Goal: Find specific page/section: Find specific page/section

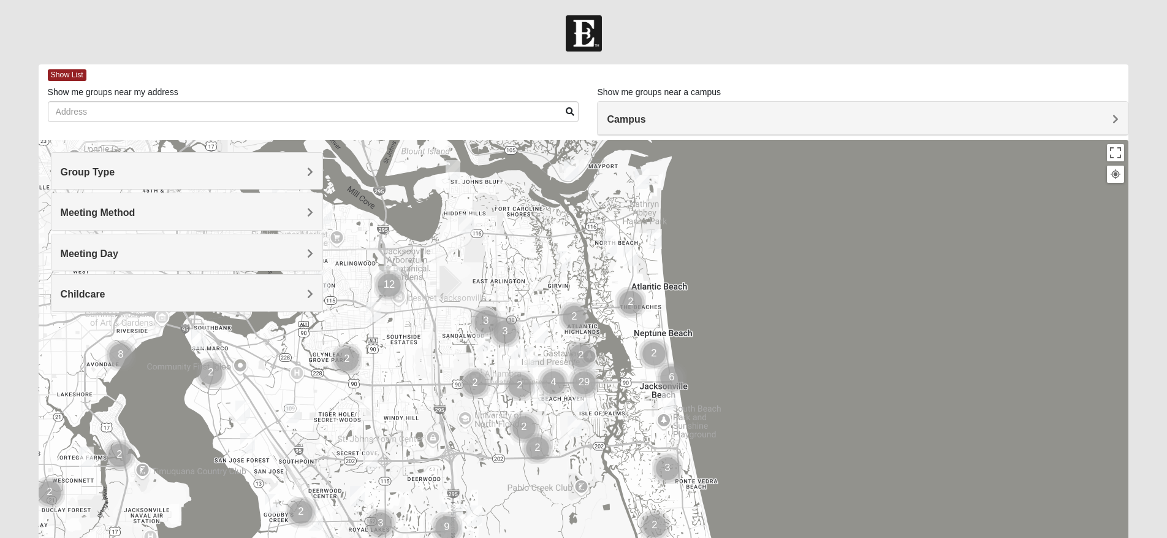
click at [207, 172] on h4 "Group Type" at bounding box center [187, 172] width 253 height 12
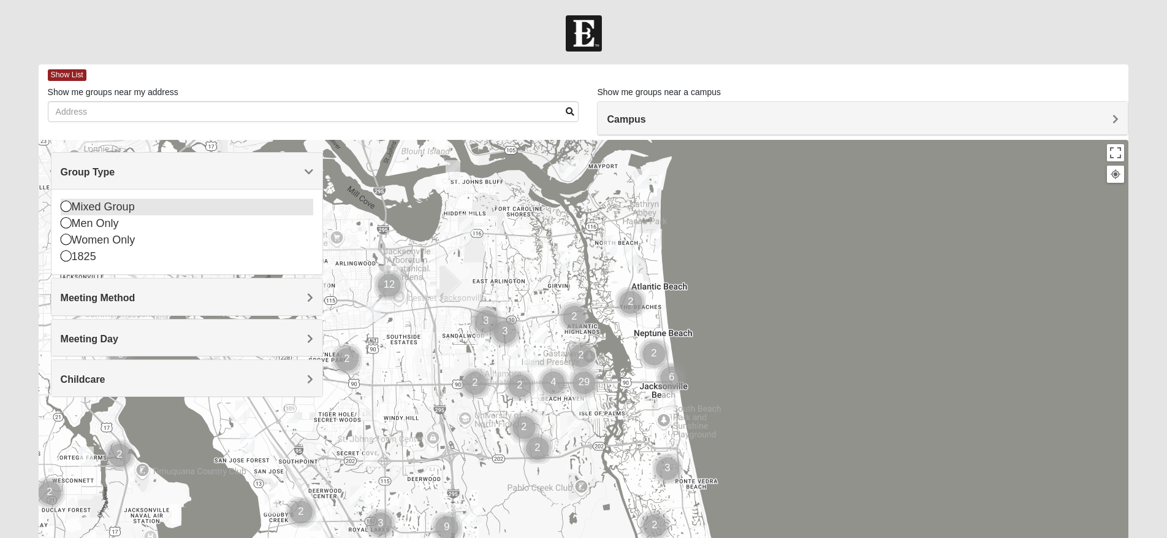
click at [67, 207] on icon at bounding box center [66, 205] width 11 height 11
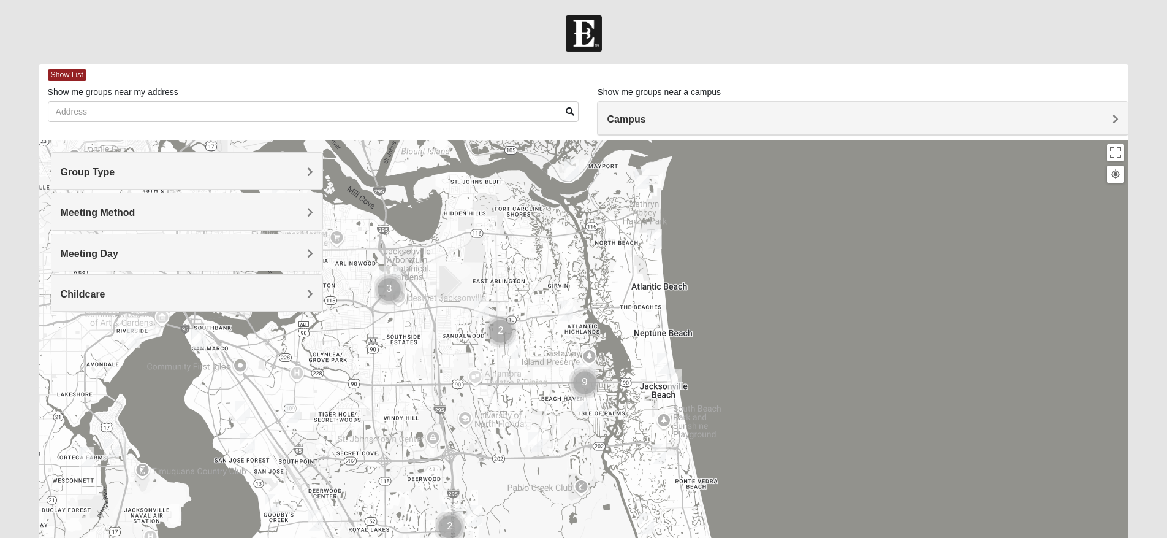
click at [186, 211] on h4 "Meeting Method" at bounding box center [187, 213] width 253 height 12
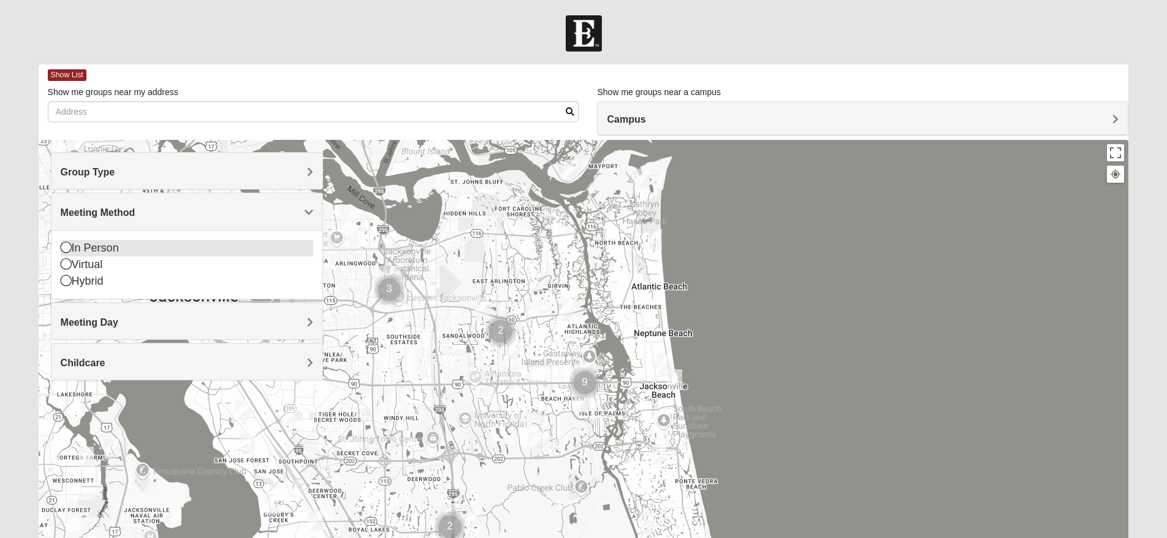
click at [66, 245] on icon at bounding box center [66, 247] width 11 height 11
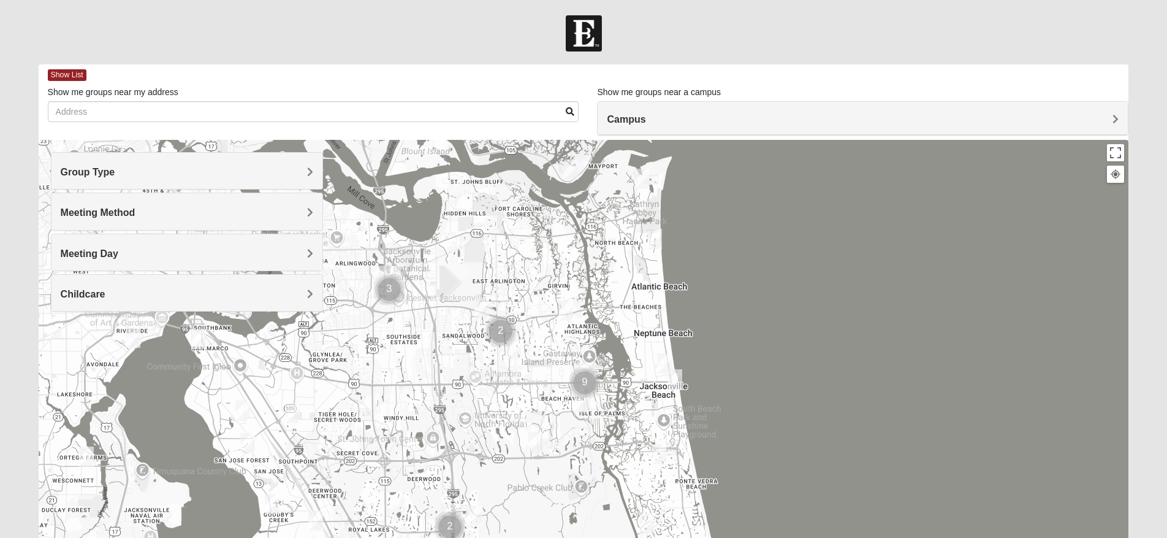
click at [105, 254] on span "Meeting Day" at bounding box center [90, 253] width 58 height 10
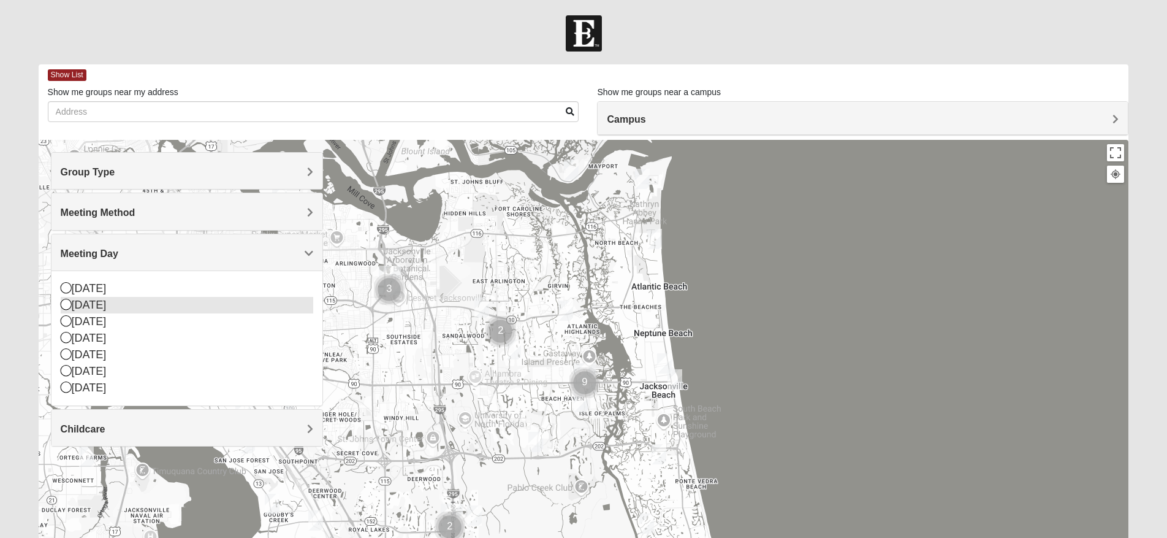
click at [69, 302] on icon at bounding box center [66, 304] width 11 height 11
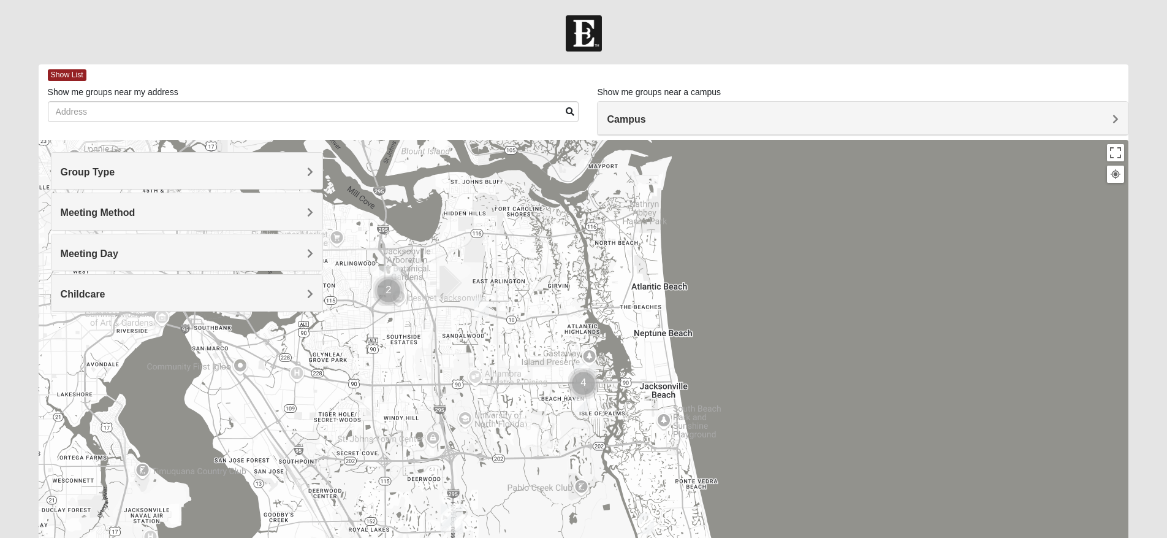
click at [93, 300] on div "Childcare" at bounding box center [187, 293] width 272 height 36
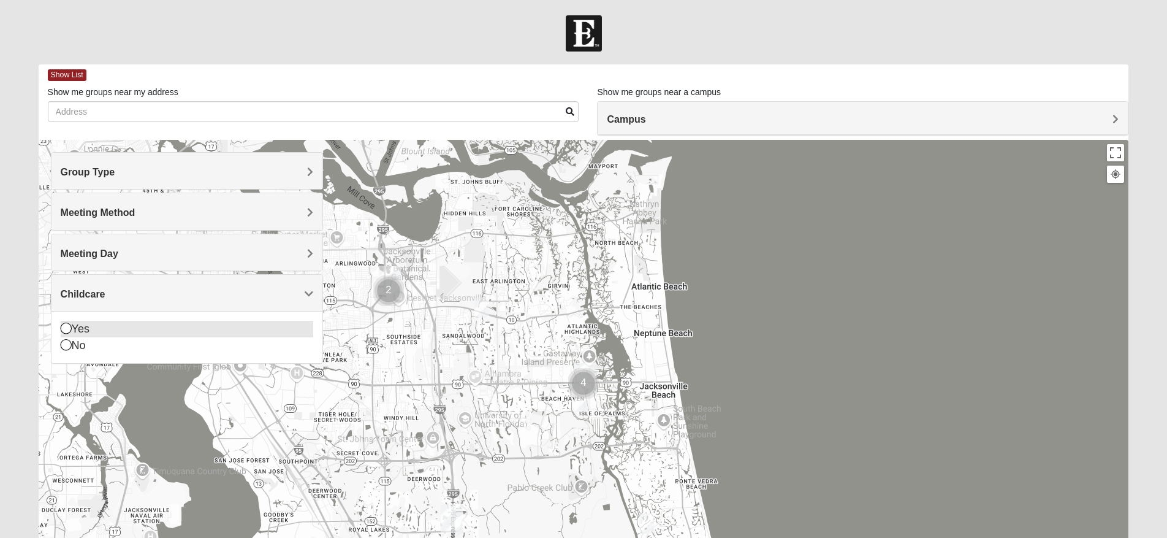
click at [67, 329] on icon at bounding box center [66, 327] width 11 height 11
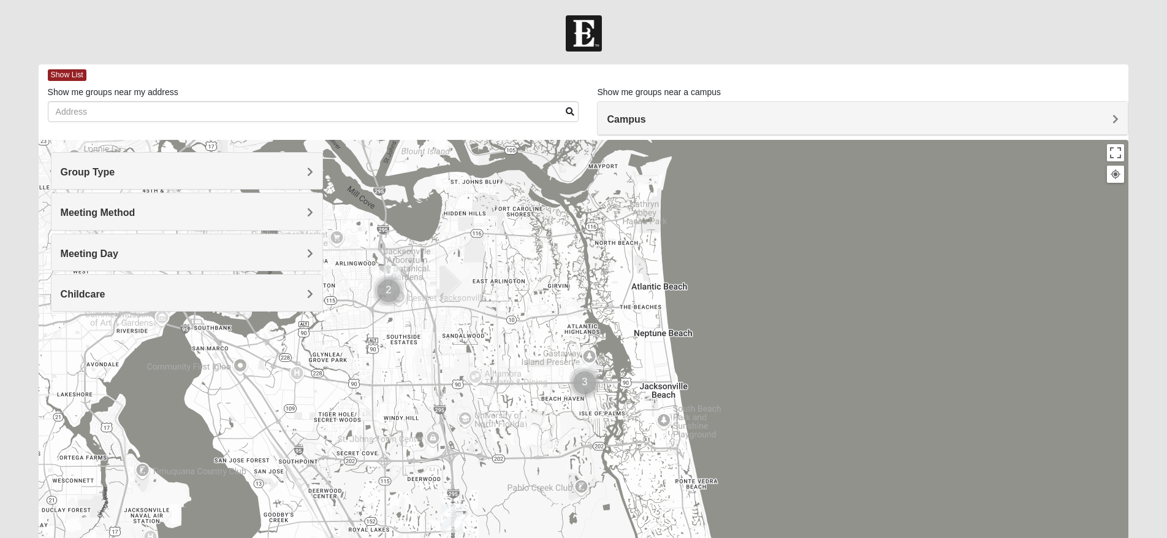
click at [386, 291] on img "Cluster of 2 groups" at bounding box center [388, 290] width 31 height 31
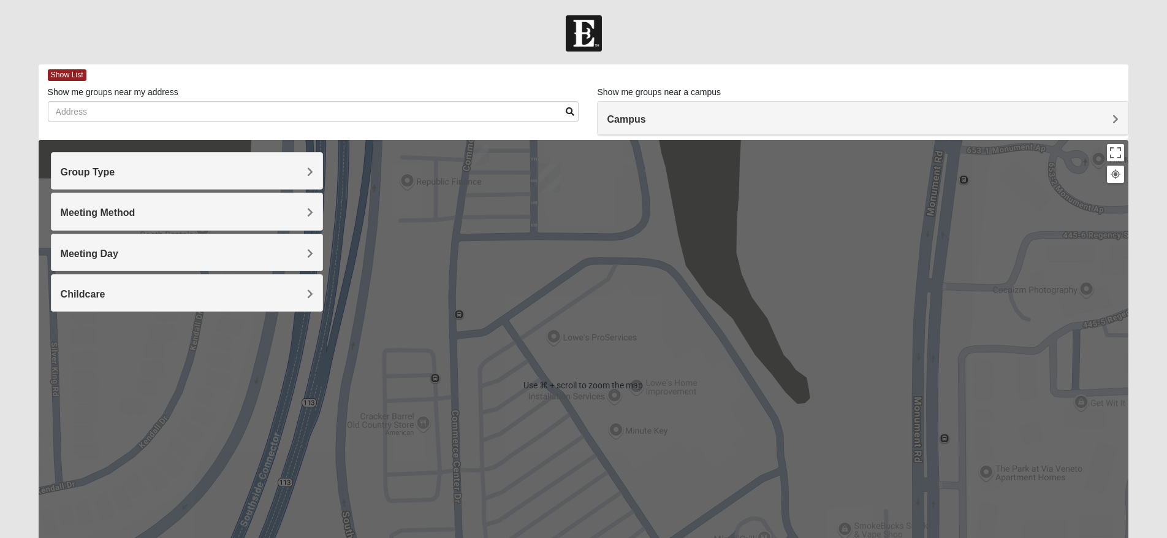
click at [551, 178] on img "Arlington" at bounding box center [550, 177] width 22 height 29
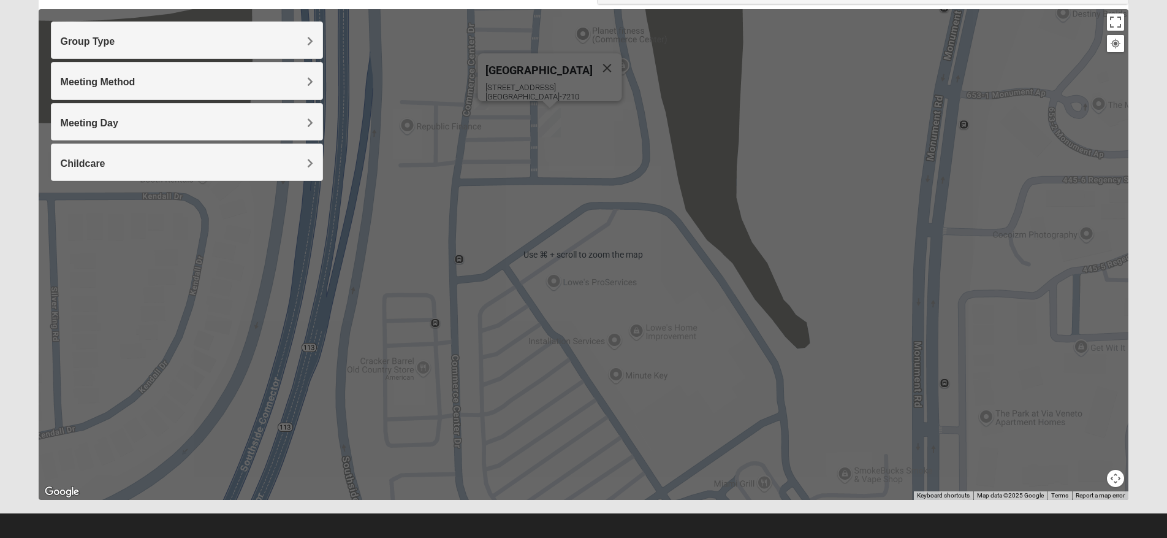
scroll to position [131, 0]
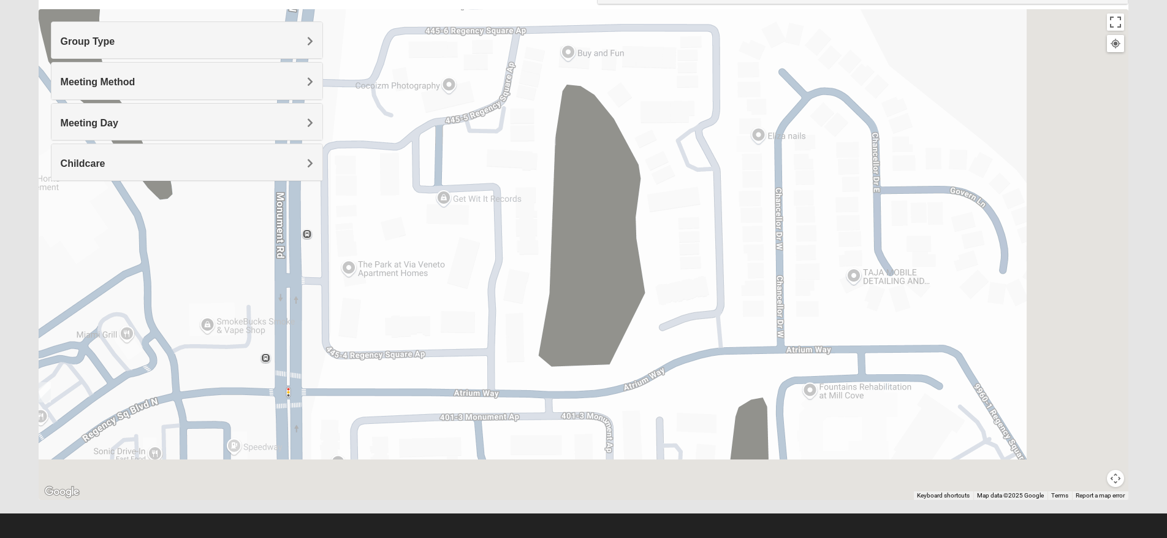
drag, startPoint x: 885, startPoint y: 300, endPoint x: 305, endPoint y: 162, distance: 596.0
click at [302, 161] on div "Group Type Mixed Group Men Only Women Only 1825 Meeting Method In Person Virtual" at bounding box center [584, 254] width 1090 height 490
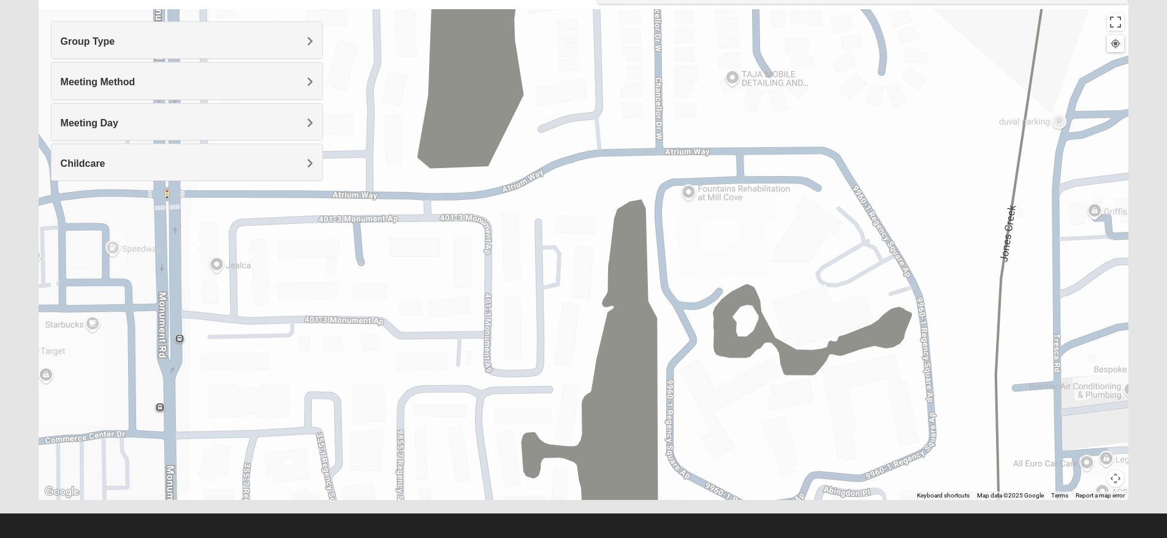
drag, startPoint x: 606, startPoint y: 257, endPoint x: 502, endPoint y: 99, distance: 189.9
click at [502, 99] on div "Arlington [STREET_ADDRESS]" at bounding box center [584, 254] width 1090 height 490
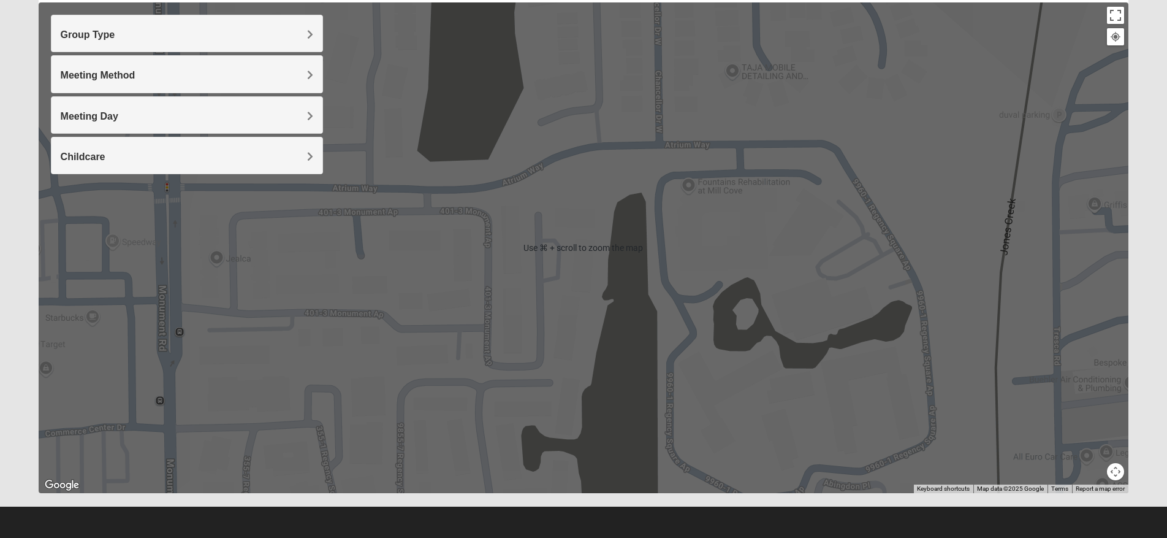
click at [1112, 473] on button "Map camera controls" at bounding box center [1115, 471] width 17 height 17
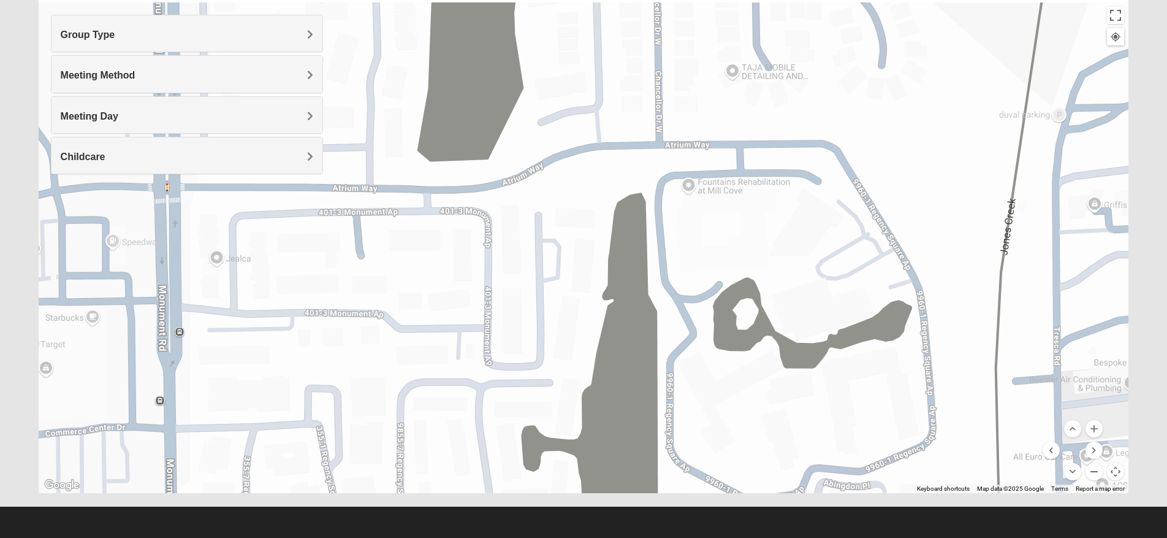
click at [1093, 473] on button "Zoom out" at bounding box center [1094, 471] width 17 height 17
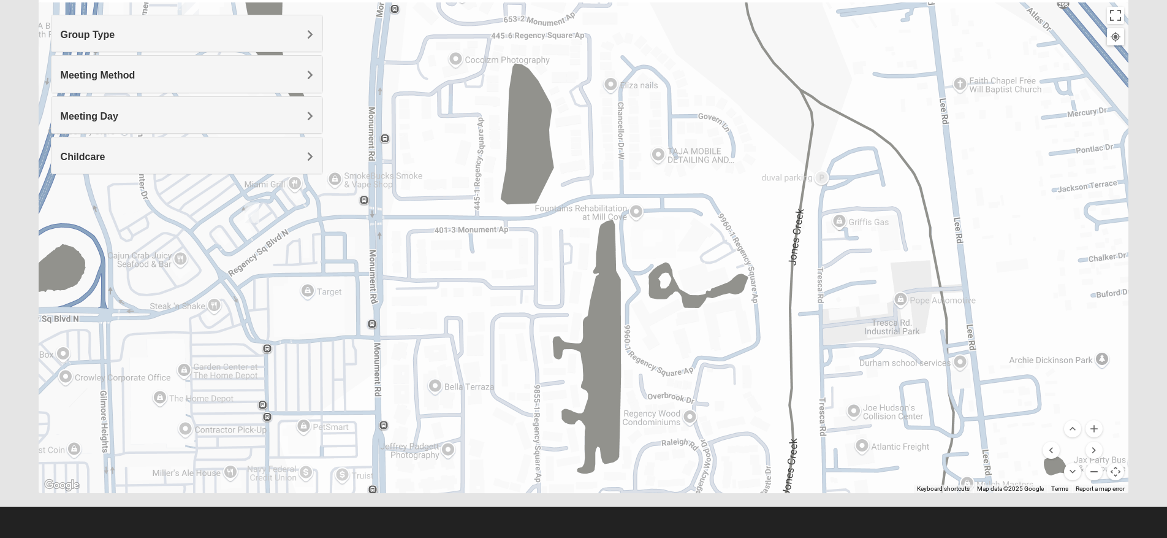
click at [1093, 471] on button "Zoom out" at bounding box center [1094, 471] width 17 height 17
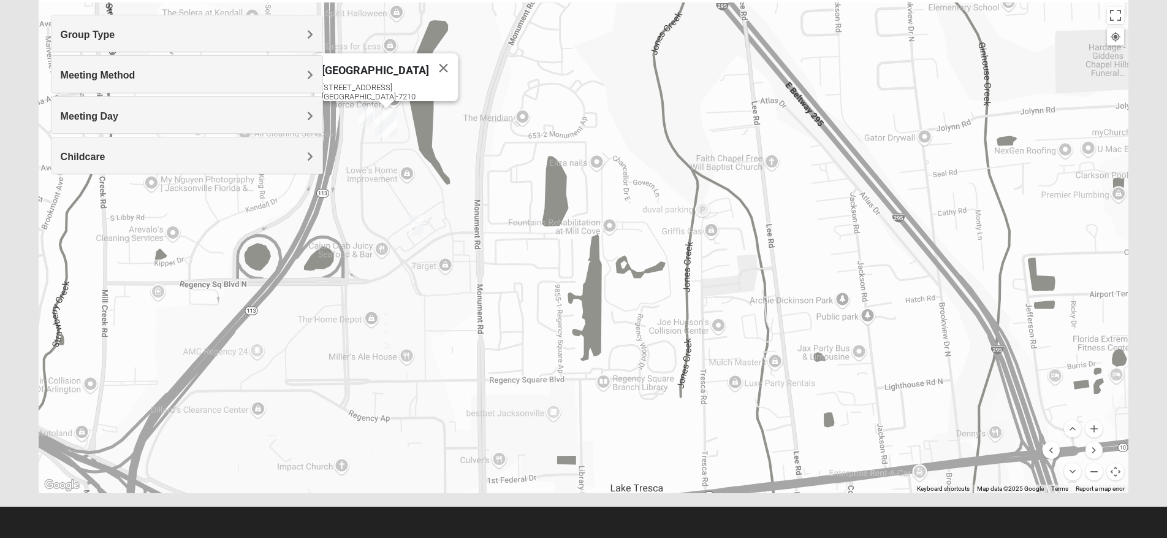
click at [1093, 471] on button "Zoom out" at bounding box center [1094, 471] width 17 height 17
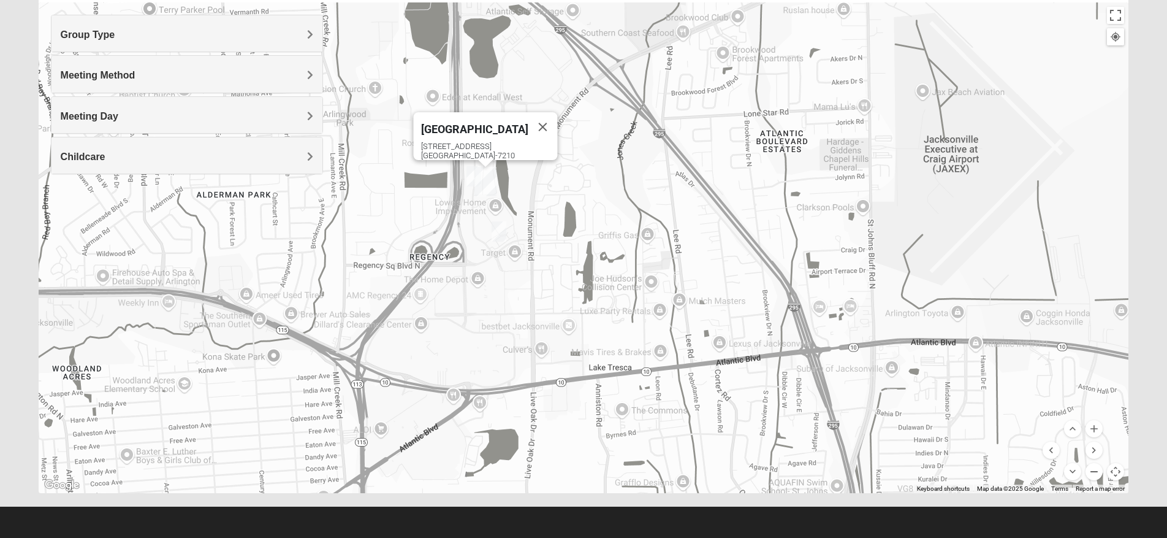
click at [1092, 471] on button "Zoom out" at bounding box center [1094, 471] width 17 height 17
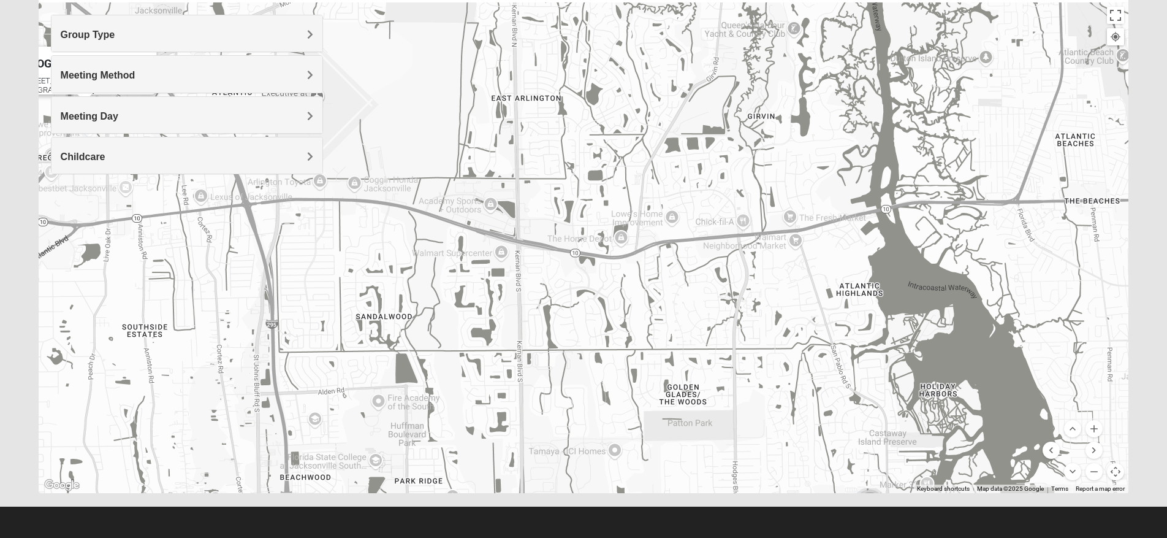
drag, startPoint x: 972, startPoint y: 394, endPoint x: 520, endPoint y: 302, distance: 460.4
click at [520, 302] on div "Arlington [STREET_ADDRESS]" at bounding box center [584, 247] width 1090 height 490
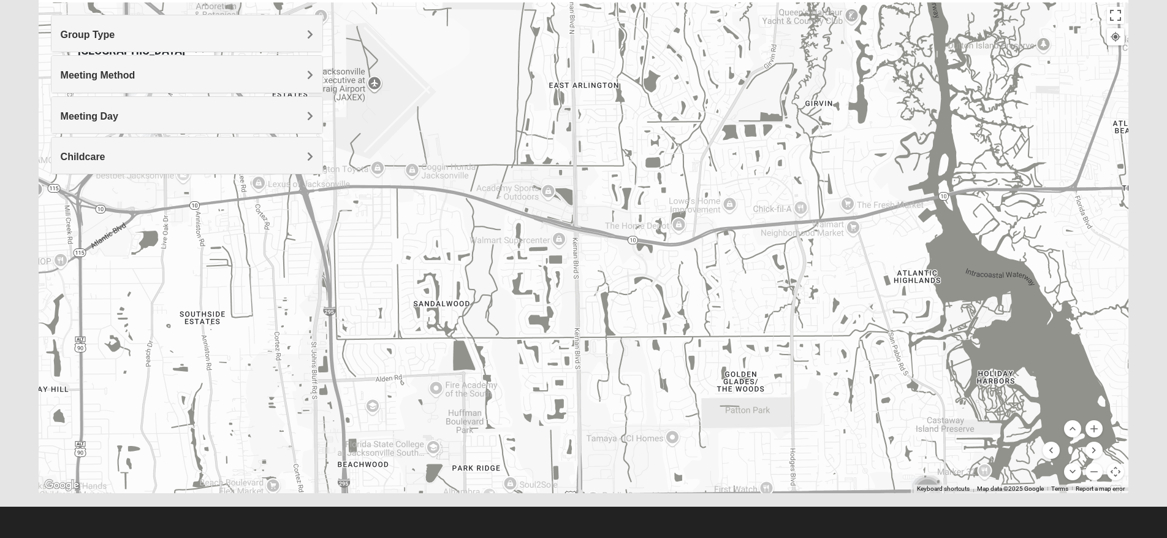
drag, startPoint x: 740, startPoint y: 249, endPoint x: 805, endPoint y: 250, distance: 64.4
click at [799, 233] on div "Arlington [STREET_ADDRESS]" at bounding box center [584, 247] width 1090 height 490
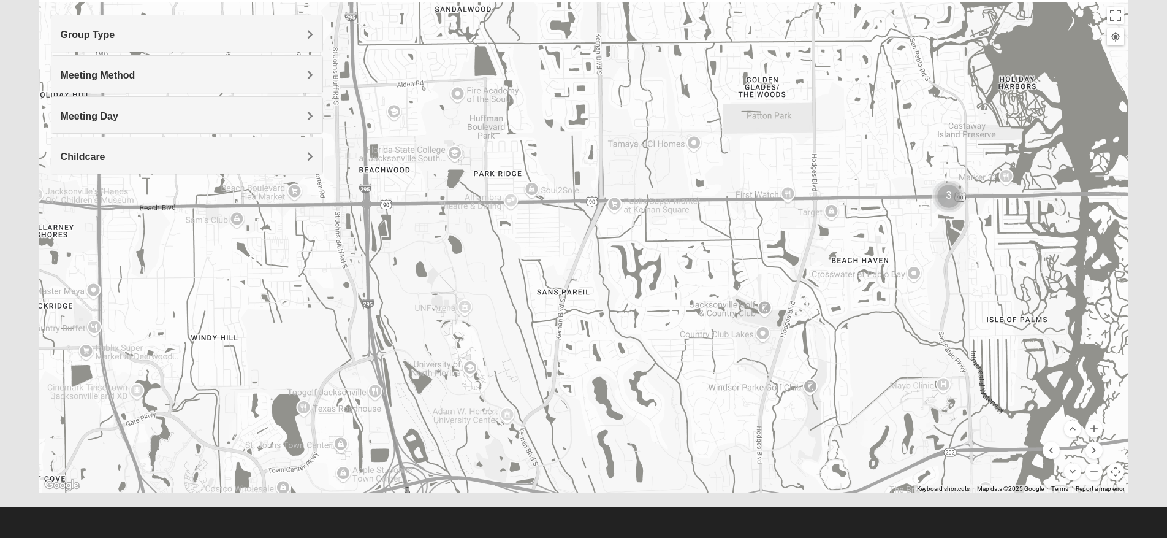
drag, startPoint x: 805, startPoint y: 158, endPoint x: 798, endPoint y: 45, distance: 113.6
click at [801, 42] on div "Arlington [STREET_ADDRESS]" at bounding box center [584, 247] width 1090 height 490
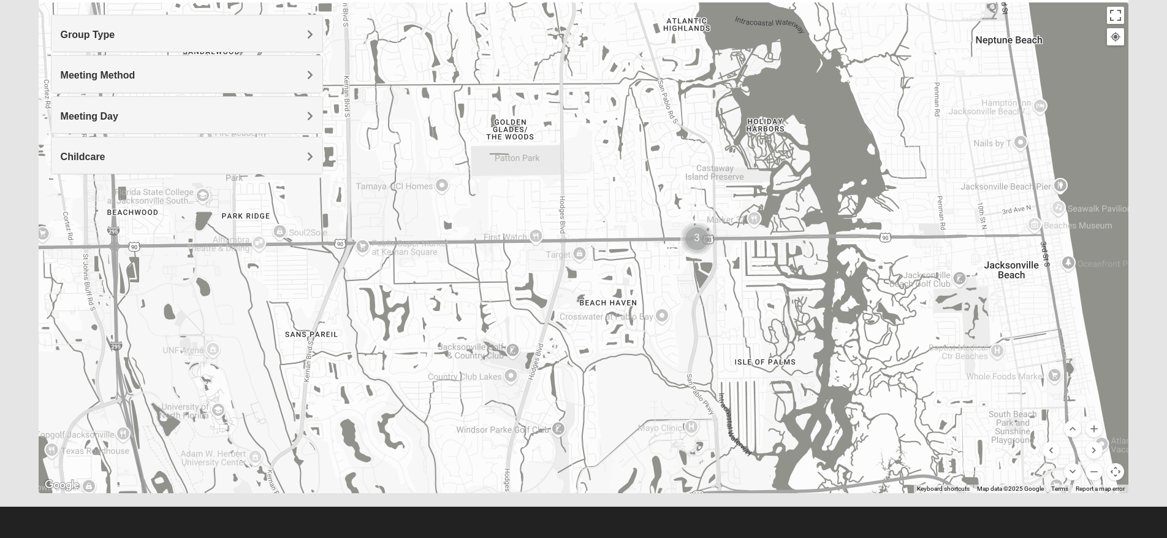
drag, startPoint x: 806, startPoint y: 150, endPoint x: 699, endPoint y: 248, distance: 144.9
click at [636, 186] on div "Arlington [STREET_ADDRESS]" at bounding box center [584, 247] width 1090 height 490
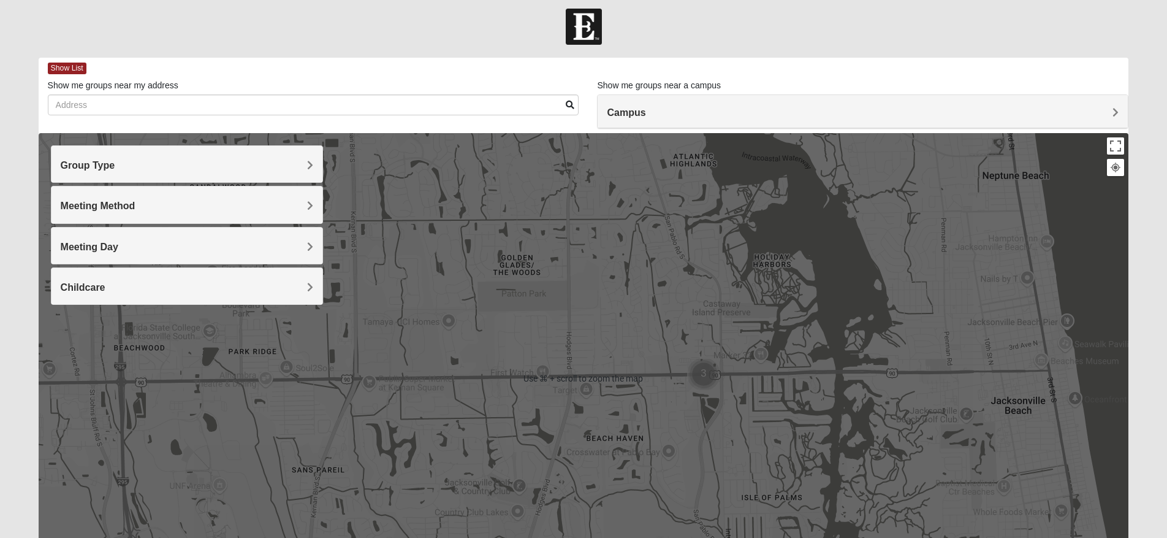
scroll to position [6, 0]
click at [724, 390] on div "Arlington [STREET_ADDRESS]" at bounding box center [584, 379] width 1090 height 490
click at [698, 378] on img "Cluster of 3 groups" at bounding box center [703, 375] width 31 height 31
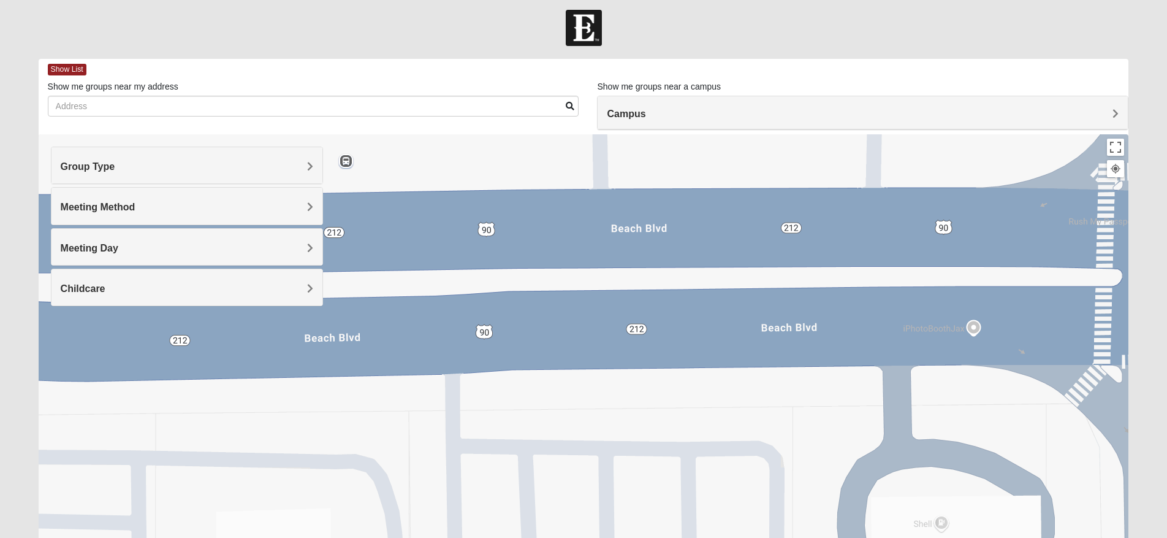
drag, startPoint x: 756, startPoint y: 384, endPoint x: 287, endPoint y: 264, distance: 484.6
click at [242, 258] on div "Group Type Mixed Group Men Only Women Only 1825 Meeting Method In Person Virtual" at bounding box center [584, 379] width 1090 height 490
click at [1117, 174] on button at bounding box center [1115, 168] width 17 height 17
click at [1117, 150] on button "Toggle fullscreen view" at bounding box center [1115, 147] width 17 height 17
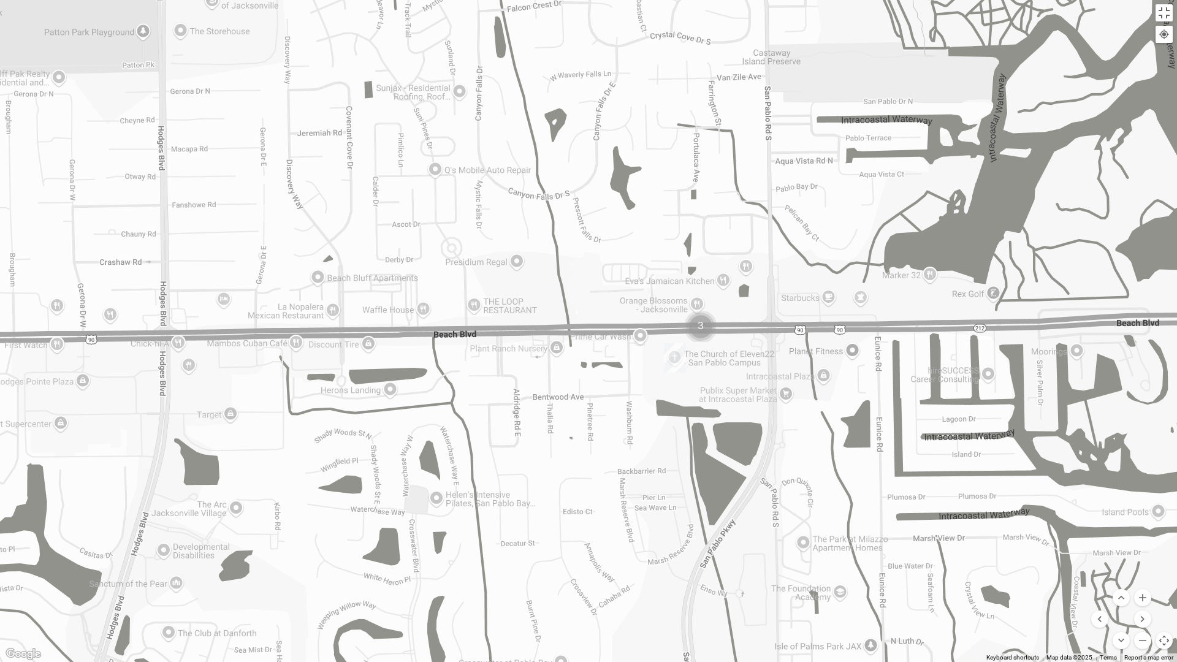
click at [680, 356] on img "San Pablo" at bounding box center [675, 357] width 22 height 29
click at [662, 318] on div "[STREET_ADDRESS]" at bounding box center [678, 327] width 195 height 18
click at [676, 358] on img "San Pablo" at bounding box center [675, 357] width 22 height 29
click at [684, 370] on img "San Pablo" at bounding box center [675, 357] width 22 height 29
click at [876, 64] on div "[GEOGRAPHIC_DATA] [STREET_ADDRESS]" at bounding box center [588, 331] width 1177 height 662
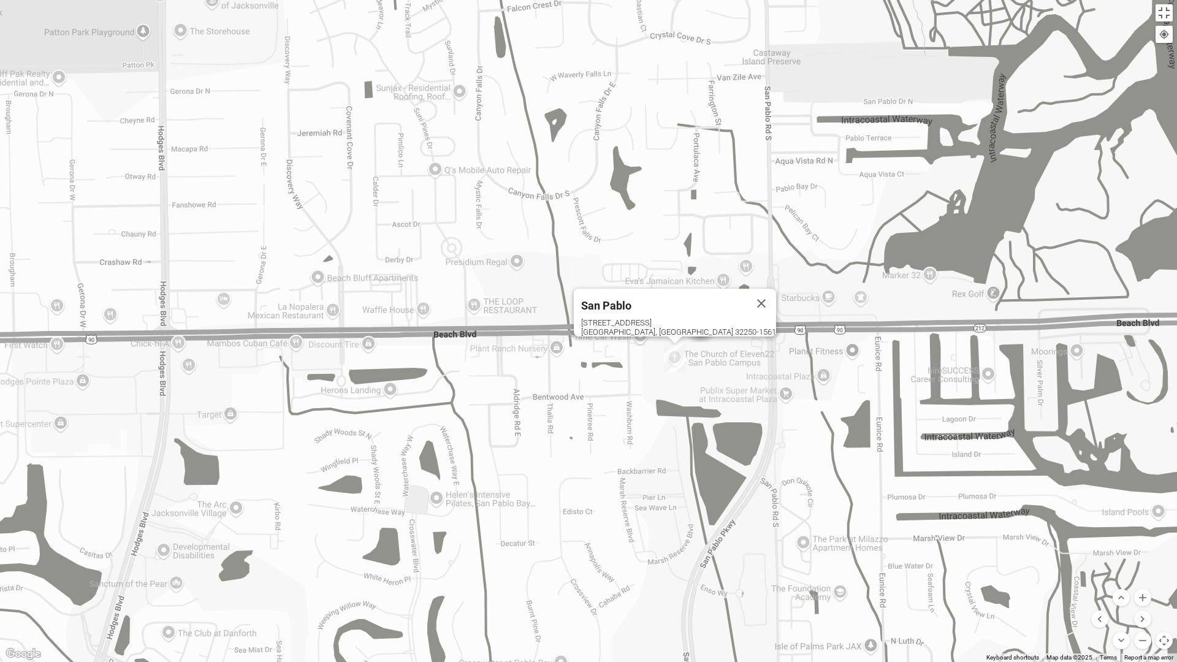
click at [1163, 33] on div at bounding box center [1163, 34] width 11 height 11
click at [1166, 14] on button "Toggle fullscreen view" at bounding box center [1163, 12] width 17 height 17
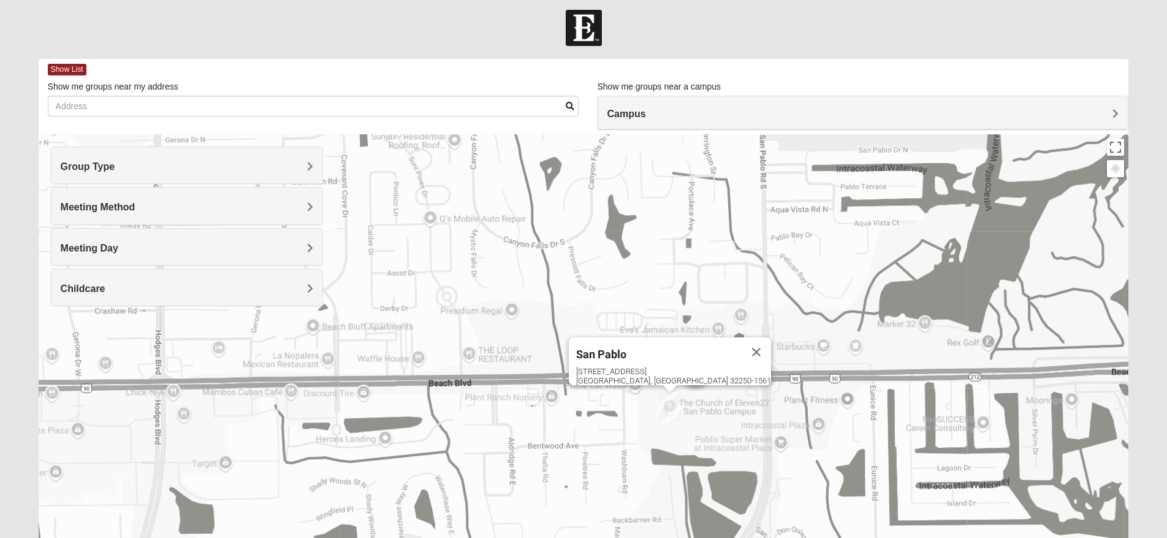
click at [683, 398] on div "[GEOGRAPHIC_DATA] [STREET_ADDRESS]" at bounding box center [584, 379] width 1090 height 490
